Goal: Task Accomplishment & Management: Manage account settings

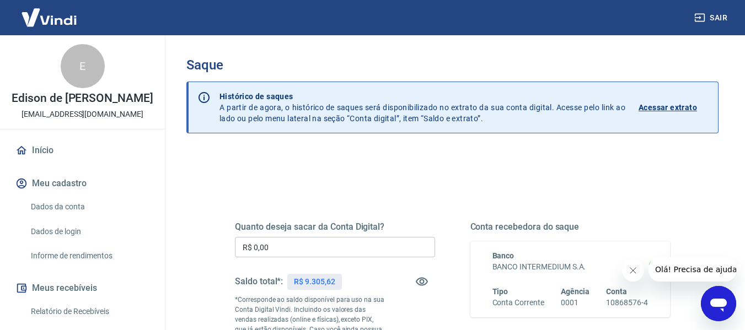
click at [335, 290] on div "Saldo total*: R$ 9.305,62" at bounding box center [288, 281] width 107 height 26
click at [335, 281] on div "R$ 9.305,62" at bounding box center [314, 282] width 54 height 16
click at [324, 281] on p "R$ 9.305,62" at bounding box center [314, 282] width 41 height 12
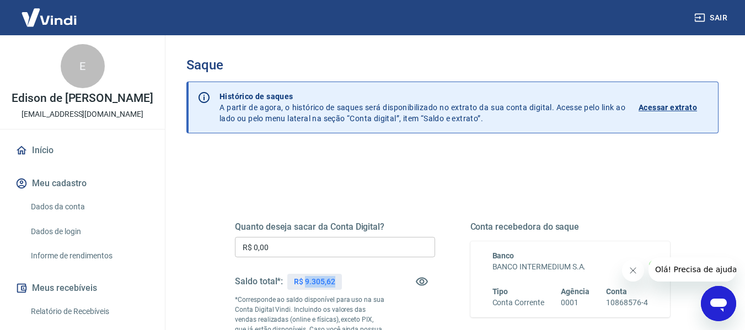
copy p "9.305,62"
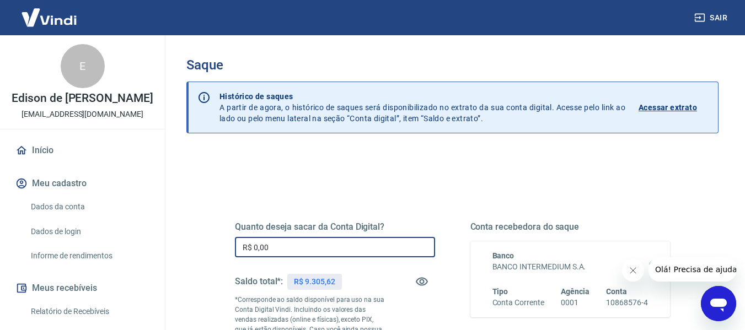
click at [294, 249] on input "R$ 0,00" at bounding box center [335, 247] width 200 height 20
paste input "9.305,62"
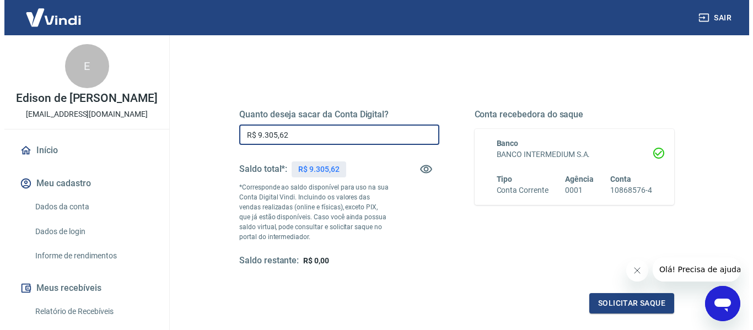
scroll to position [221, 0]
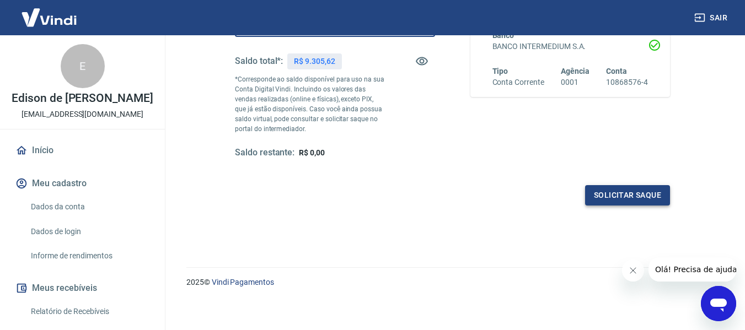
type input "R$ 9.305,62"
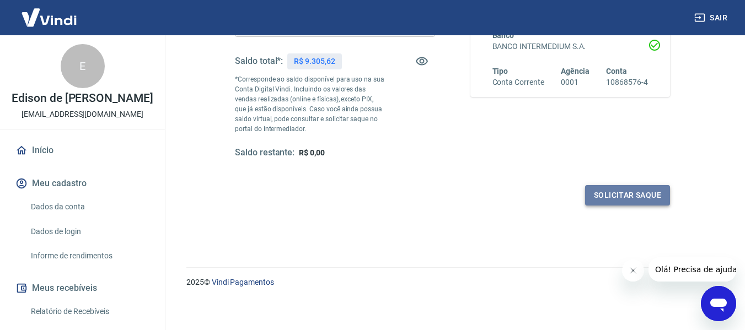
click at [619, 196] on button "Solicitar saque" at bounding box center [627, 195] width 85 height 20
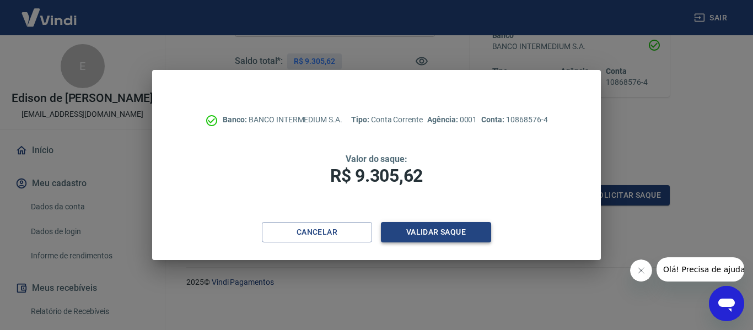
click at [486, 236] on button "Validar saque" at bounding box center [436, 232] width 110 height 20
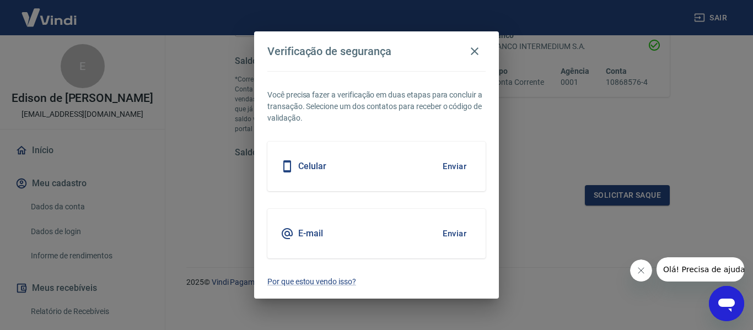
click at [445, 163] on button "Enviar" at bounding box center [455, 166] width 36 height 23
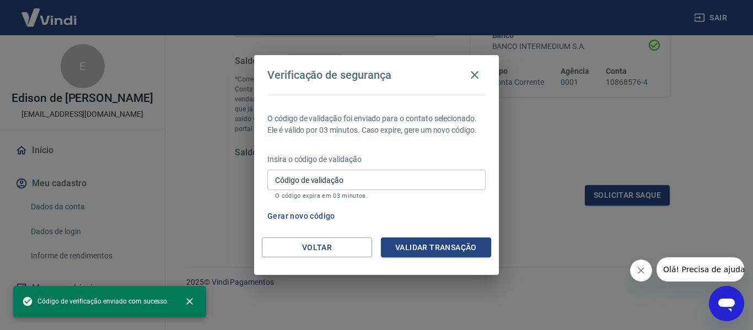
click at [398, 182] on input "Código de validação" at bounding box center [376, 180] width 218 height 20
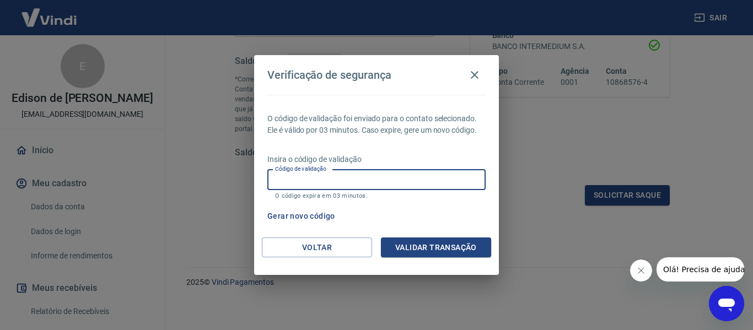
click at [450, 172] on input "Código de validação" at bounding box center [376, 180] width 218 height 20
click at [370, 175] on input "Código de validação" at bounding box center [376, 180] width 218 height 20
drag, startPoint x: 370, startPoint y: 175, endPoint x: 362, endPoint y: 176, distance: 8.9
click at [362, 176] on input "Código de validação" at bounding box center [376, 180] width 218 height 20
click at [358, 182] on input "Código de validação" at bounding box center [376, 180] width 218 height 20
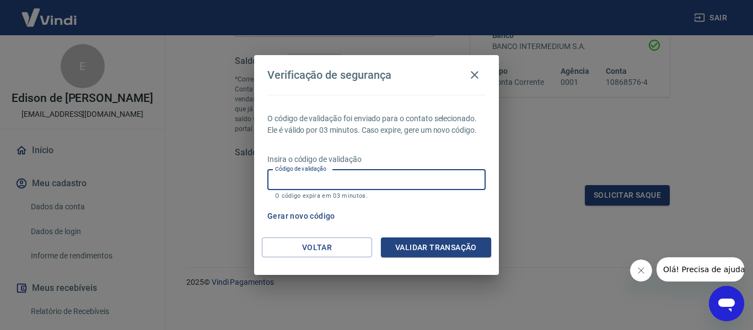
click at [411, 179] on input "Código de validação" at bounding box center [376, 180] width 218 height 20
type input "635553"
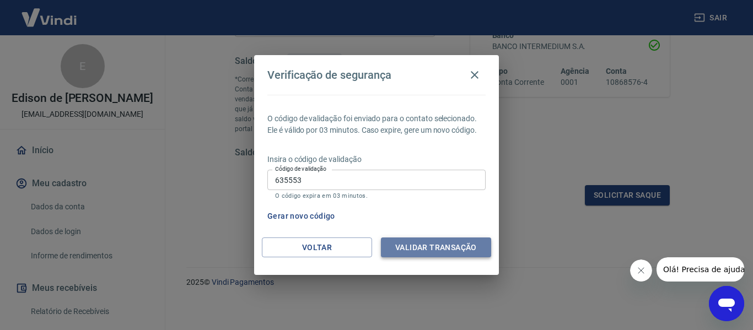
click at [466, 249] on button "Validar transação" at bounding box center [436, 248] width 110 height 20
